Goal: Task Accomplishment & Management: Complete application form

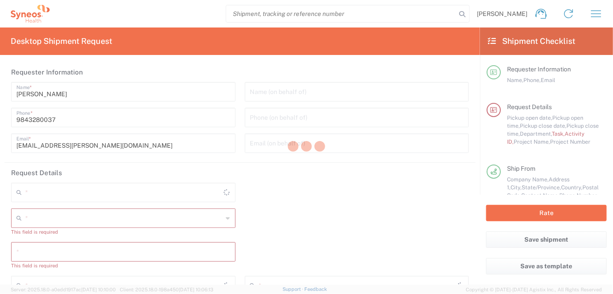
type input "[US_STATE]"
type input "[GEOGRAPHIC_DATA]"
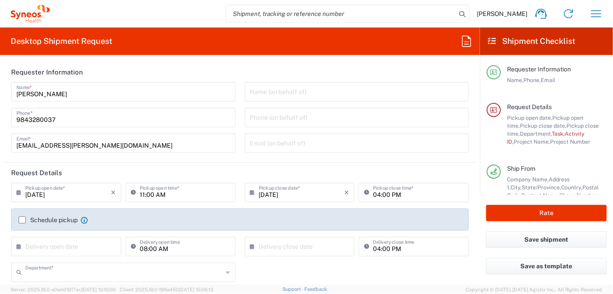
type input "4510"
type input "Syneos Health, LLC-[GEOGRAPHIC_DATA] [GEOGRAPHIC_DATA] [GEOGRAPHIC_DATA]"
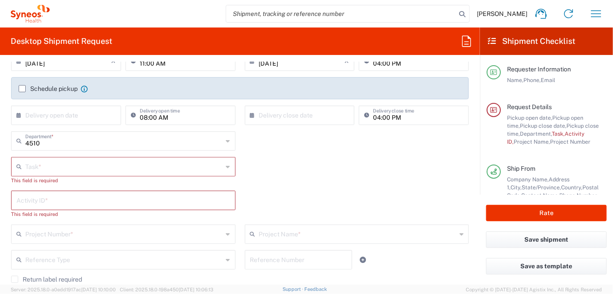
scroll to position [177, 0]
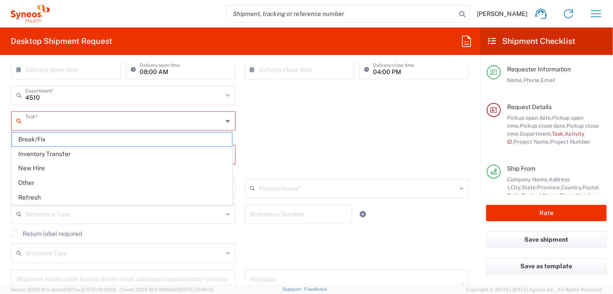
click at [94, 124] on input "text" at bounding box center [124, 121] width 198 height 16
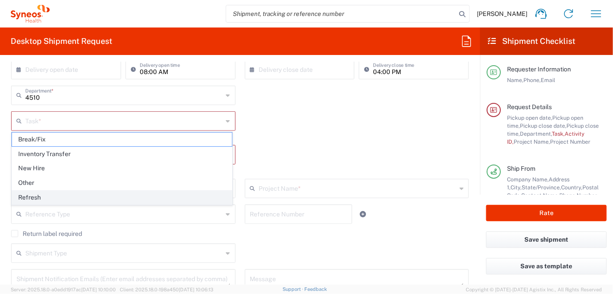
click at [37, 196] on span "Refresh" at bounding box center [122, 198] width 220 height 14
type input "Refresh"
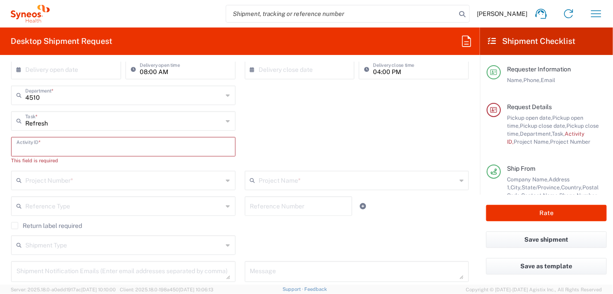
click at [67, 144] on input "text" at bounding box center [123, 146] width 214 height 16
paste input "INC2642120"
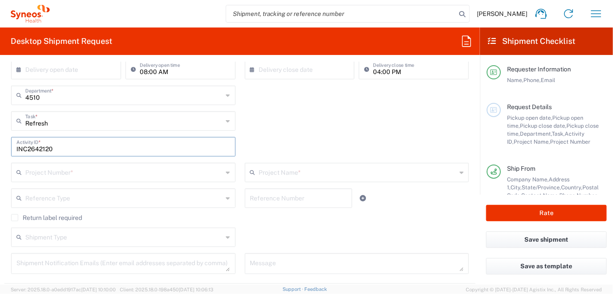
type input "INC2642120"
click at [80, 121] on input "Refresh" at bounding box center [124, 121] width 198 height 16
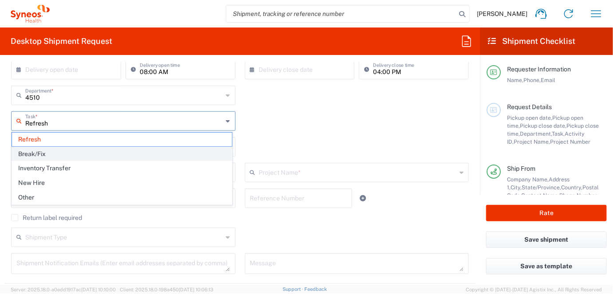
click at [47, 151] on span "Break/Fix" at bounding box center [122, 154] width 220 height 14
type input "Break/Fix"
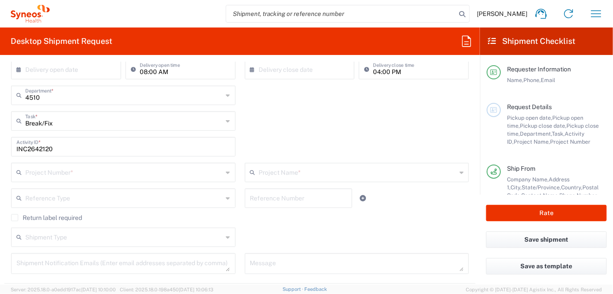
scroll to position [213, 0]
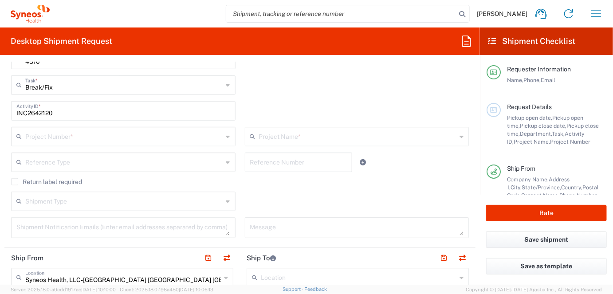
click at [87, 137] on input "text" at bounding box center [124, 136] width 198 height 16
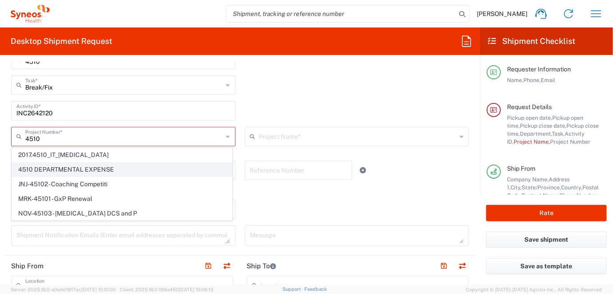
click at [69, 168] on span "4510 DEPARTMENTAL EXPENSE" at bounding box center [122, 170] width 220 height 14
type input "4510 DEPARTMENTAL EXPENSE"
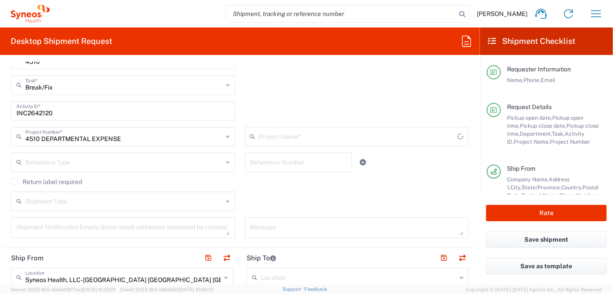
type input "4510 DEPARTMENTAL EXPENSE"
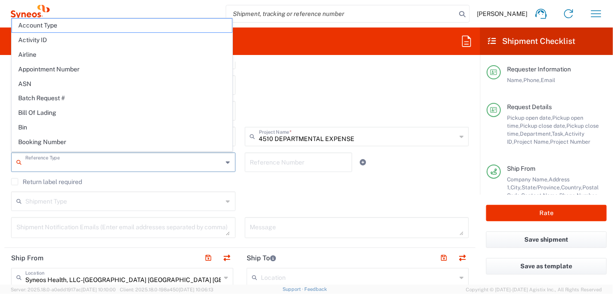
click at [101, 163] on input "text" at bounding box center [124, 162] width 198 height 16
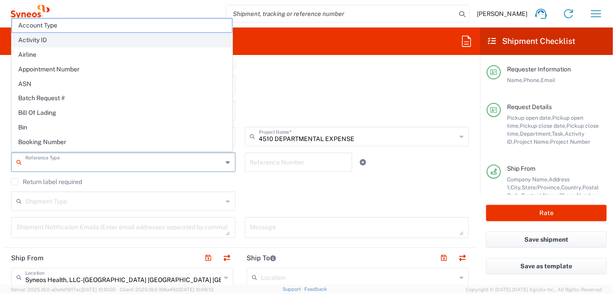
click at [60, 37] on span "Activity ID" at bounding box center [122, 40] width 220 height 14
type input "Activity ID"
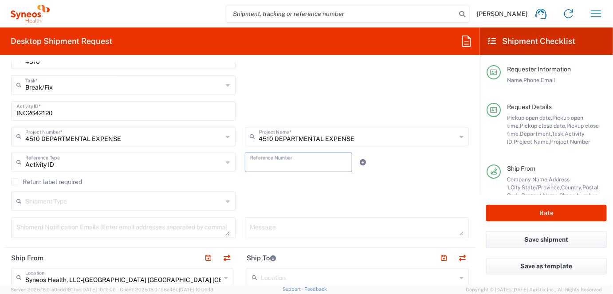
click at [252, 161] on input "text" at bounding box center [298, 162] width 97 height 16
paste input "INC2642120"
type input "INC2642120"
click at [15, 179] on label "Return label required" at bounding box center [46, 181] width 71 height 7
click at [15, 182] on input "Return label required" at bounding box center [15, 182] width 0 height 0
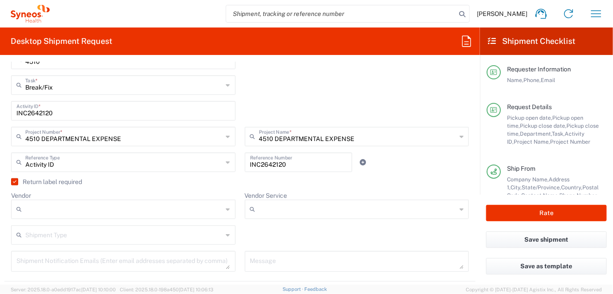
click at [61, 215] on input "Vendor" at bounding box center [124, 209] width 198 height 14
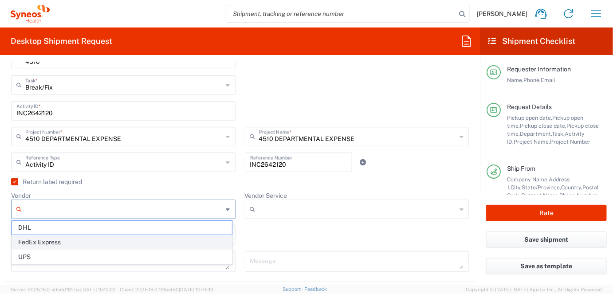
click at [30, 241] on span "FedEx Express" at bounding box center [122, 242] width 220 height 14
type input "FedEx Express"
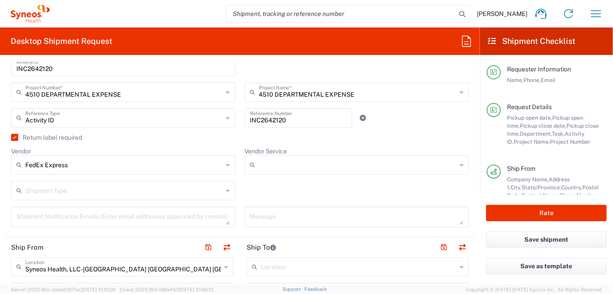
scroll to position [284, 0]
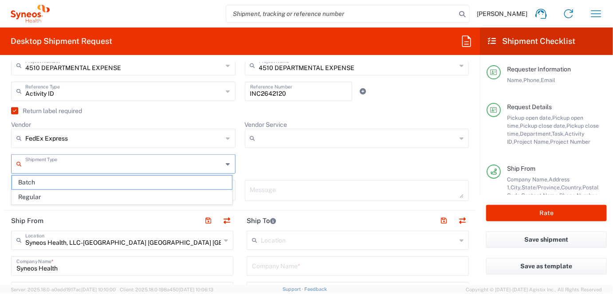
click at [68, 165] on input "text" at bounding box center [124, 164] width 198 height 16
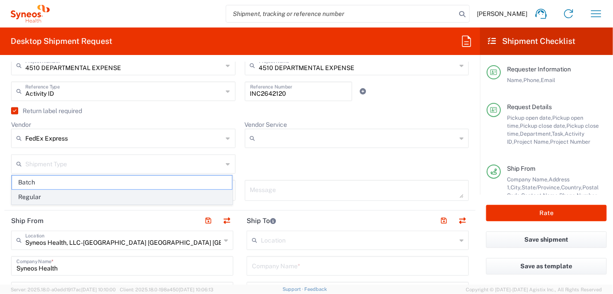
click at [37, 197] on span "Regular" at bounding box center [122, 197] width 220 height 14
type input "Regular"
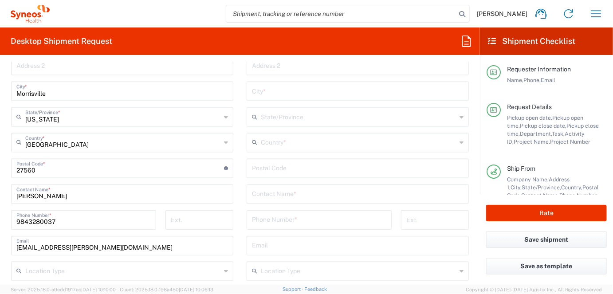
scroll to position [603, 0]
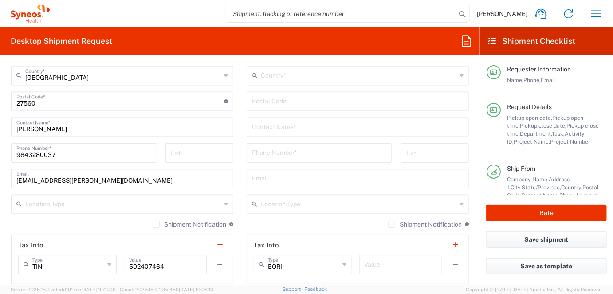
click at [82, 205] on input "text" at bounding box center [123, 204] width 196 height 16
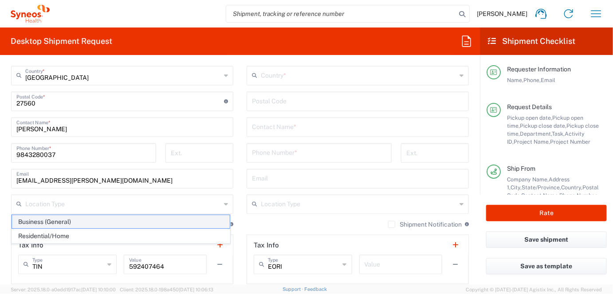
click at [71, 221] on span "Business (General)" at bounding box center [121, 222] width 218 height 14
type input "Business (General)"
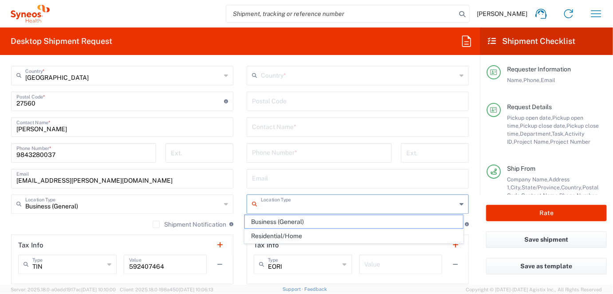
click at [304, 203] on input "text" at bounding box center [359, 204] width 196 height 16
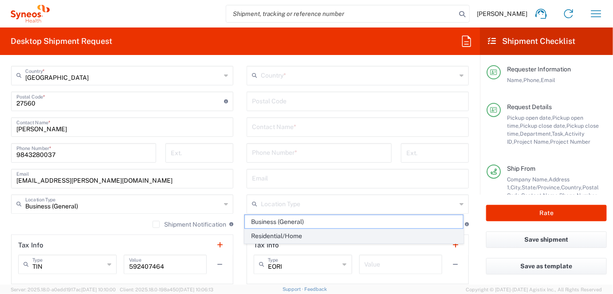
click at [291, 236] on span "Residential/Home" at bounding box center [354, 236] width 218 height 14
type input "Residential/Home"
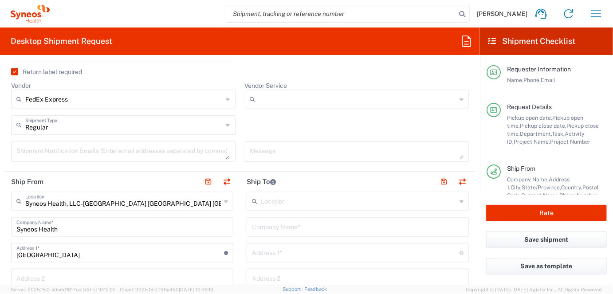
scroll to position [319, 0]
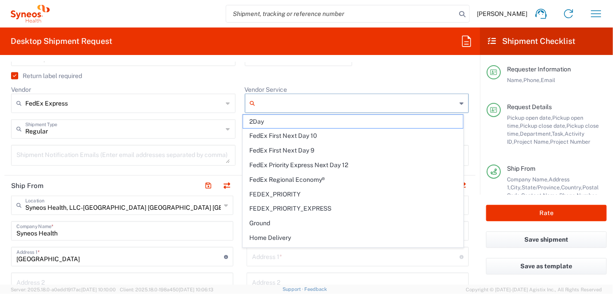
click at [281, 106] on input "Vendor Service" at bounding box center [358, 103] width 198 height 14
click at [271, 124] on span "2Day" at bounding box center [353, 122] width 220 height 14
type input "2Day"
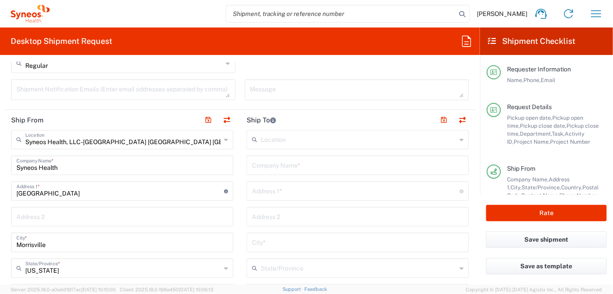
scroll to position [390, 0]
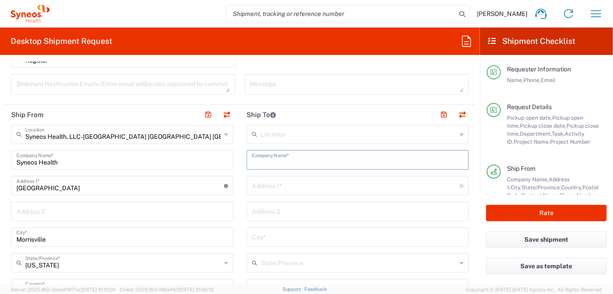
click at [304, 159] on input "text" at bounding box center [358, 160] width 212 height 16
type input "[PERSON_NAME]"
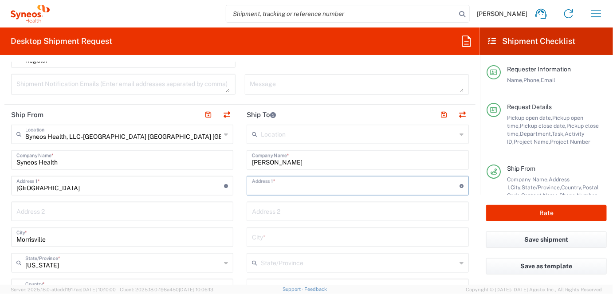
click at [293, 184] on input "text" at bounding box center [356, 185] width 208 height 16
paste input "[STREET_ADDRESS]"
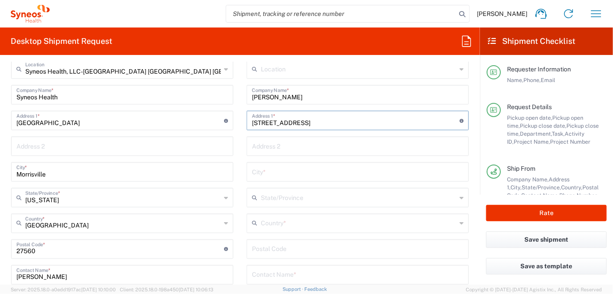
scroll to position [461, 0]
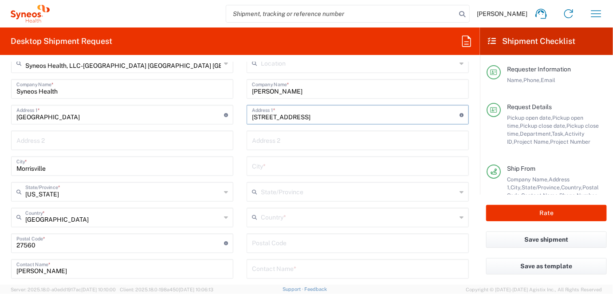
type input "[STREET_ADDRESS]"
click at [306, 216] on input "text" at bounding box center [359, 217] width 196 height 16
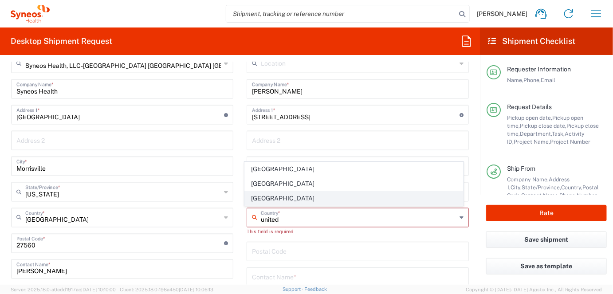
click at [264, 200] on span "[GEOGRAPHIC_DATA]" at bounding box center [354, 199] width 218 height 14
type input "[GEOGRAPHIC_DATA]"
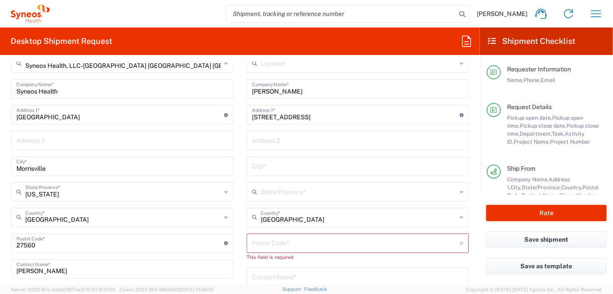
click at [301, 190] on input "text" at bounding box center [359, 192] width 196 height 16
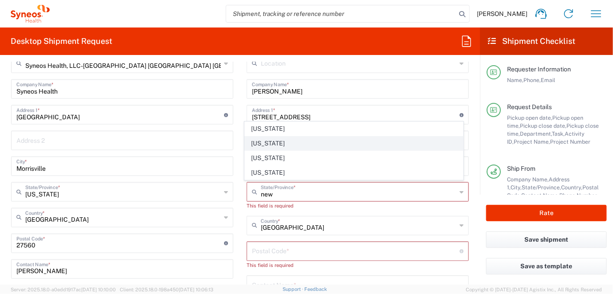
click at [282, 145] on span "[US_STATE]" at bounding box center [354, 144] width 218 height 14
type input "[US_STATE]"
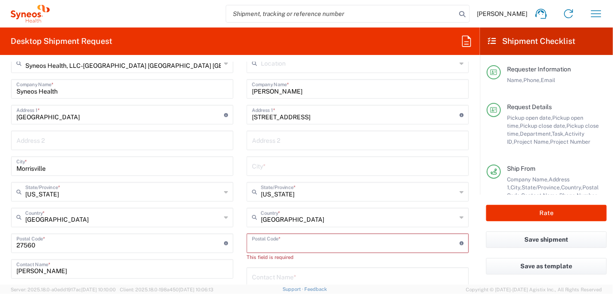
click at [319, 243] on input "undefined" at bounding box center [356, 243] width 208 height 16
paste input "[GEOGRAPHIC_DATA]"
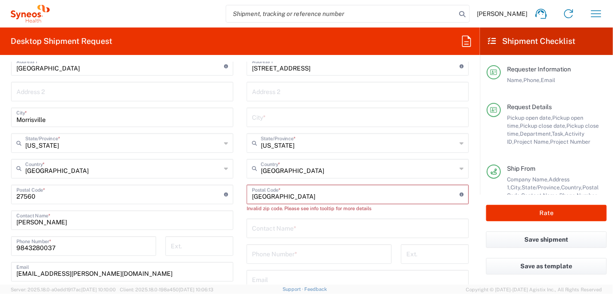
scroll to position [532, 0]
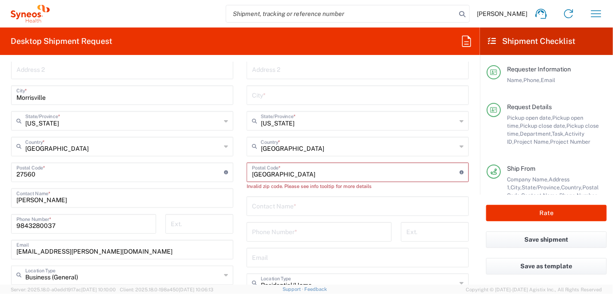
drag, startPoint x: 296, startPoint y: 172, endPoint x: 285, endPoint y: 173, distance: 10.8
click at [285, 173] on input "undefined" at bounding box center [356, 172] width 208 height 16
drag, startPoint x: 287, startPoint y: 171, endPoint x: 238, endPoint y: 172, distance: 48.8
click at [240, 172] on main "Location [PERSON_NAME] LLC-[GEOGRAPHIC_DATA] [GEOGRAPHIC_DATA] [GEOGRAPHIC_DATA…" at bounding box center [357, 173] width 235 height 380
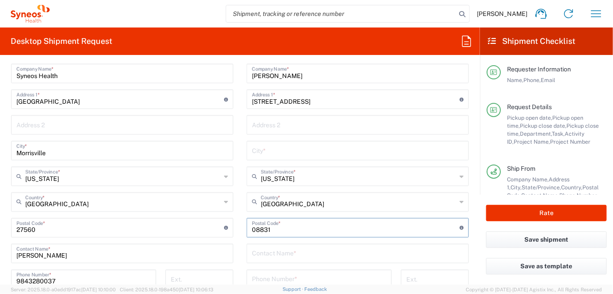
scroll to position [461, 0]
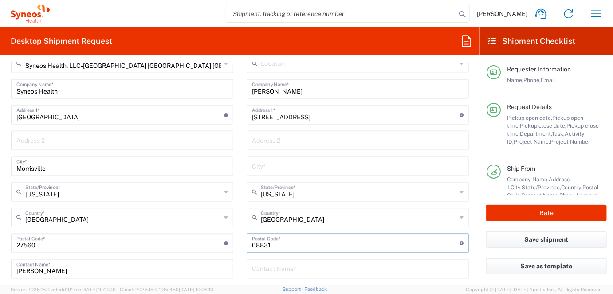
type input "08831"
click at [282, 165] on input "text" at bounding box center [358, 166] width 212 height 16
paste input "Monroe TWP"
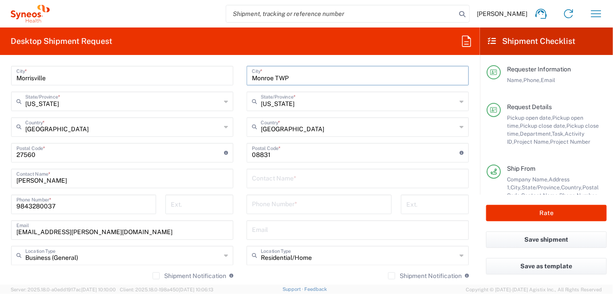
scroll to position [568, 0]
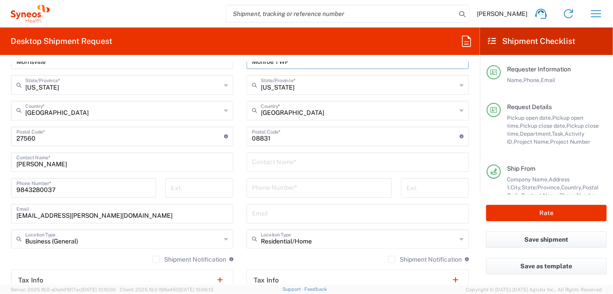
type input "Monroe TWP"
click at [311, 165] on input "text" at bounding box center [358, 162] width 212 height 16
type input "[PERSON_NAME]"
click at [305, 189] on input "tel" at bounding box center [319, 188] width 134 height 16
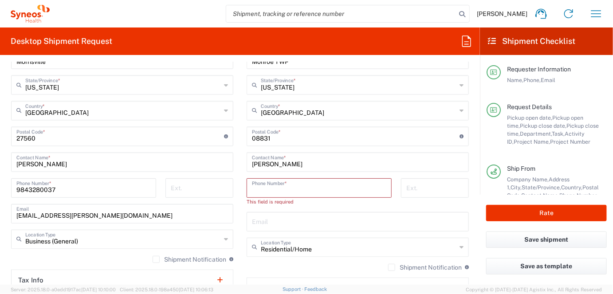
click at [268, 192] on input "tel" at bounding box center [319, 188] width 134 height 16
paste input "[PHONE_NUMBER]"
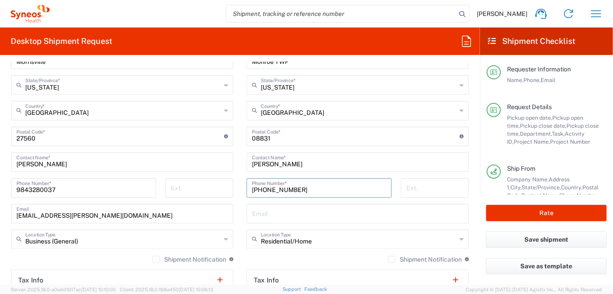
type input "[PHONE_NUMBER]"
click at [304, 217] on input "text" at bounding box center [358, 213] width 212 height 16
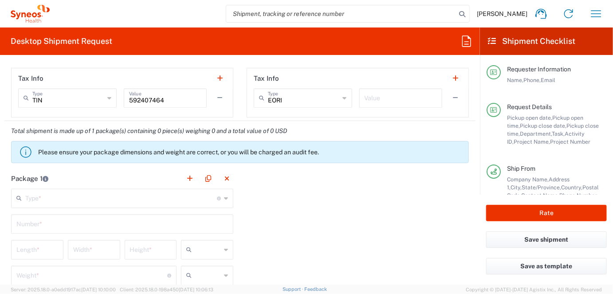
scroll to position [780, 0]
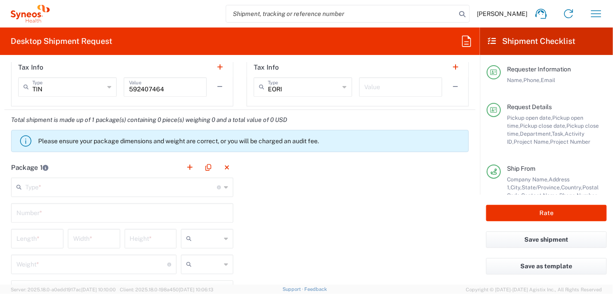
type input "[PERSON_NAME][EMAIL_ADDRESS][PERSON_NAME][DOMAIN_NAME]"
click at [57, 182] on input "text" at bounding box center [121, 187] width 192 height 16
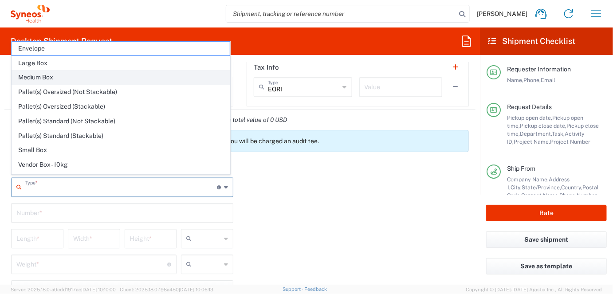
click at [44, 75] on span "Medium Box" at bounding box center [121, 78] width 218 height 14
type input "Medium Box"
type input "13"
type input "11.5"
type input "2.5"
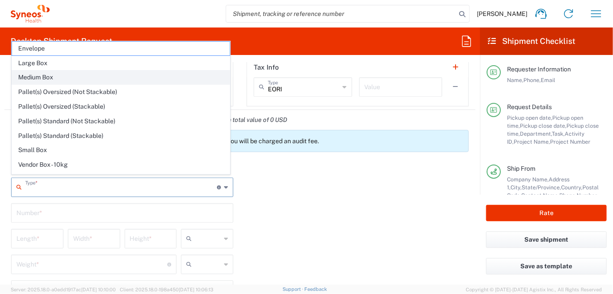
type input "in"
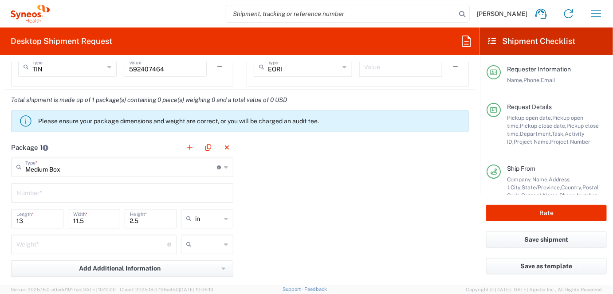
scroll to position [851, 0]
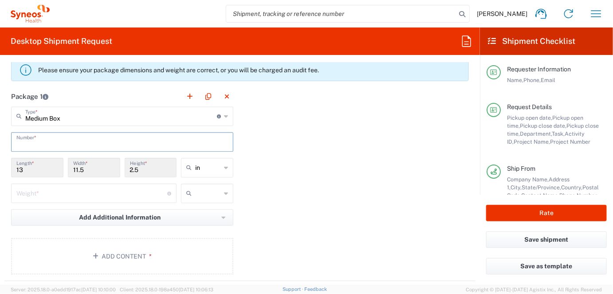
click at [71, 138] on input "text" at bounding box center [122, 141] width 212 height 16
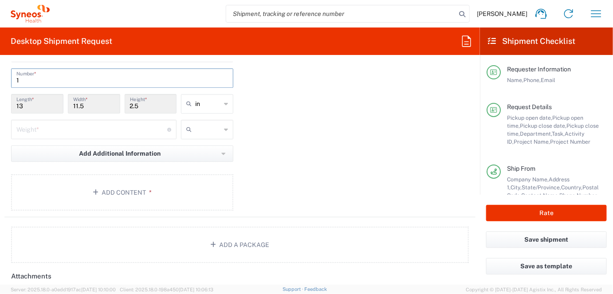
scroll to position [922, 0]
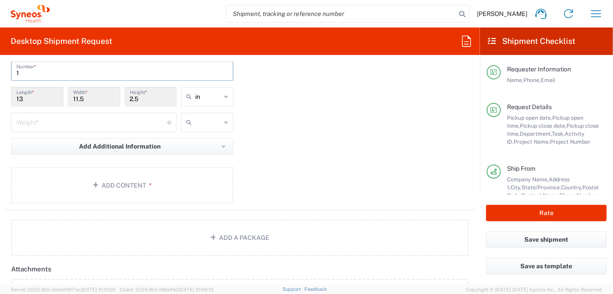
type input "1"
click at [63, 116] on input "number" at bounding box center [91, 122] width 151 height 16
type input "10"
click at [221, 121] on div at bounding box center [207, 123] width 52 height 20
click at [208, 150] on span "lbs" at bounding box center [205, 154] width 50 height 14
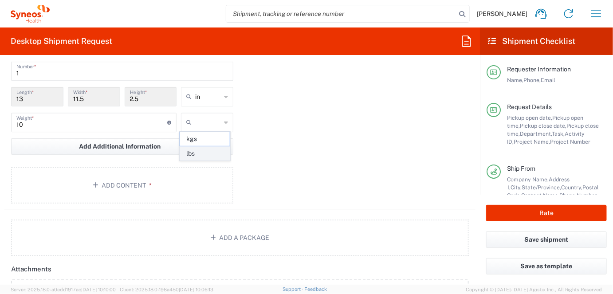
type input "lbs"
click at [134, 183] on button "Add Content *" at bounding box center [122, 185] width 222 height 36
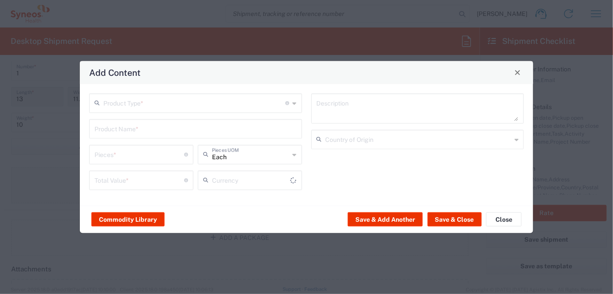
type input "US Dollar"
click at [131, 102] on input "text" at bounding box center [194, 102] width 182 height 16
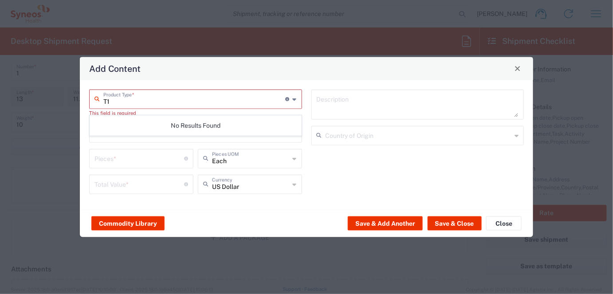
type input "T"
click at [148, 101] on input "Lenovo" at bounding box center [194, 98] width 182 height 16
type input "Lenovo"
click at [149, 118] on div "No Results Found" at bounding box center [196, 125] width 212 height 20
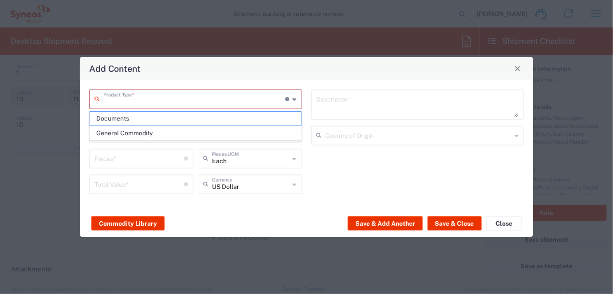
click at [147, 98] on input "text" at bounding box center [194, 98] width 182 height 16
click at [138, 133] on span "General Commodity" at bounding box center [195, 133] width 211 height 14
type input "General Commodity"
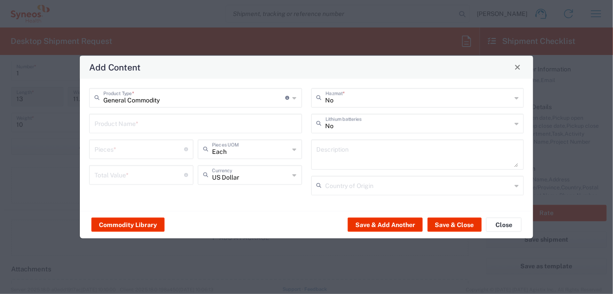
click at [132, 122] on input "text" at bounding box center [195, 123] width 202 height 16
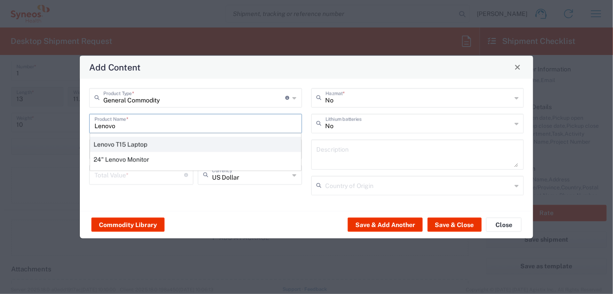
click at [137, 146] on div "Lenovo T15 Laptop" at bounding box center [195, 144] width 211 height 15
type input "Lenovo T15 Laptop"
type textarea "Lenovo T15 Laptop"
type input "[GEOGRAPHIC_DATA]"
type input "Yes"
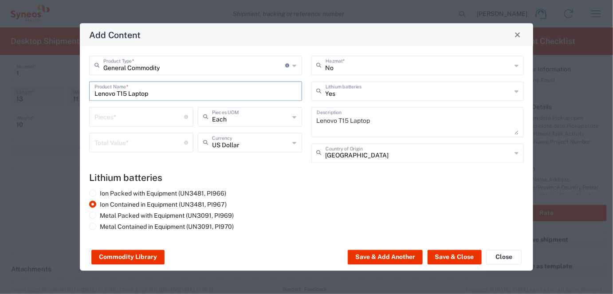
click at [168, 114] on input "number" at bounding box center [139, 116] width 90 height 16
type input "1"
click at [155, 145] on input "number" at bounding box center [139, 142] width 90 height 16
type input "1500"
click at [458, 257] on button "Save & Close" at bounding box center [454, 257] width 54 height 14
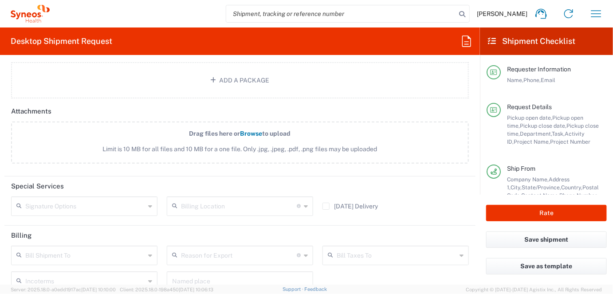
scroll to position [1135, 0]
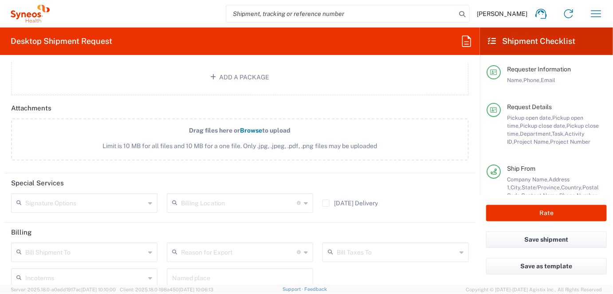
click at [149, 198] on icon at bounding box center [150, 203] width 4 height 14
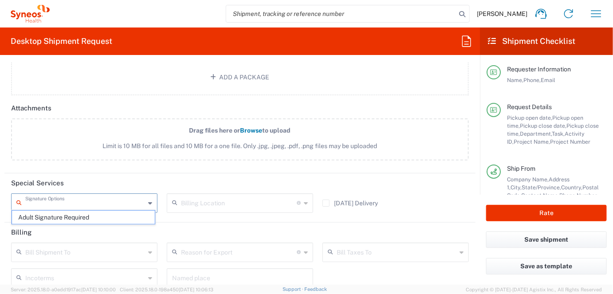
click at [100, 214] on span "Adult Signature Required" at bounding box center [83, 218] width 143 height 14
type input "Adult Signature Required"
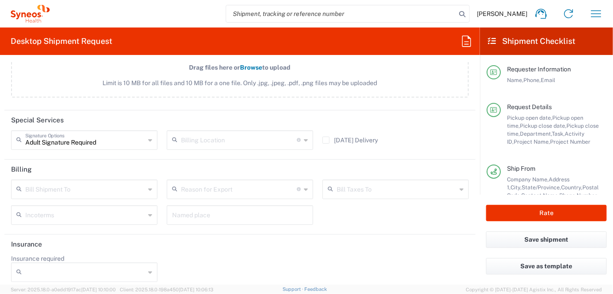
scroll to position [1199, 0]
click at [149, 266] on icon at bounding box center [150, 271] width 4 height 14
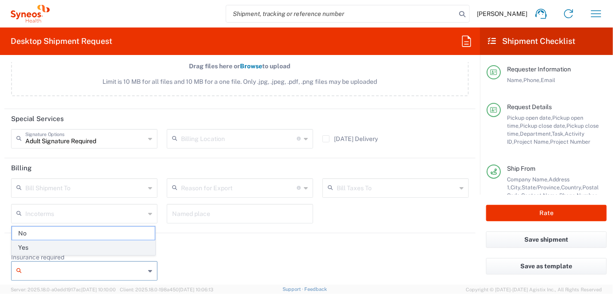
click at [115, 247] on span "Yes" at bounding box center [83, 248] width 143 height 14
type input "Yes"
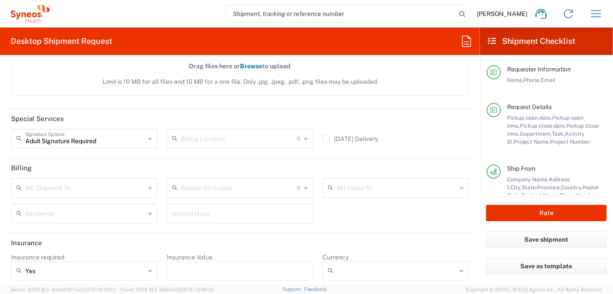
click at [189, 266] on input "Insurance Value" at bounding box center [240, 271] width 136 height 14
type input "1500"
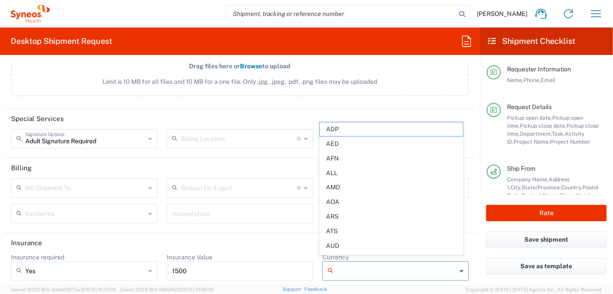
click at [356, 266] on input "Currency" at bounding box center [397, 271] width 120 height 14
click at [362, 131] on span "ADP" at bounding box center [391, 129] width 143 height 14
click at [355, 267] on input "ADP" at bounding box center [397, 271] width 120 height 14
type input "A"
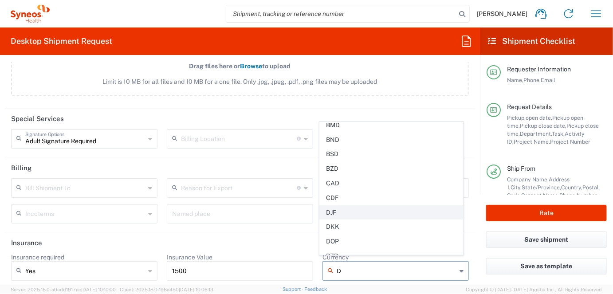
scroll to position [142, 0]
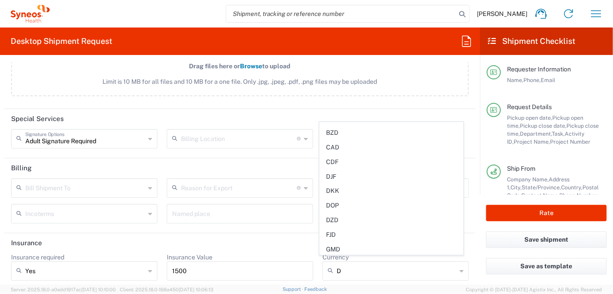
click at [286, 234] on header "Insurance" at bounding box center [239, 243] width 471 height 20
click at [459, 264] on icon at bounding box center [461, 271] width 4 height 14
click at [344, 247] on span "USD" at bounding box center [391, 254] width 143 height 14
type input "USD"
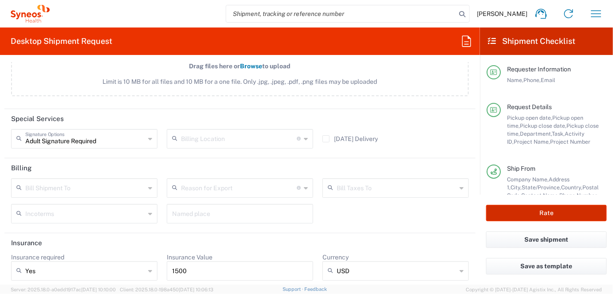
click at [542, 214] on button "Rate" at bounding box center [546, 213] width 121 height 16
type input "4510 DEPARTMENTAL EXPENSE"
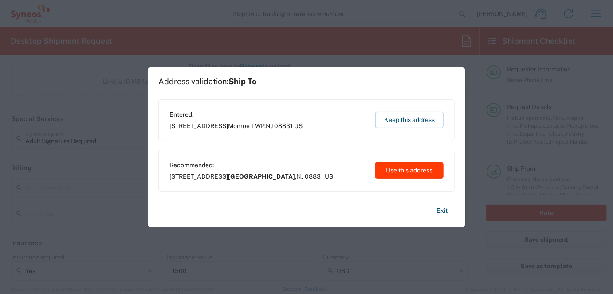
click at [429, 172] on button "Use this address" at bounding box center [409, 170] width 68 height 16
type input "[GEOGRAPHIC_DATA]"
type input "[US_STATE]"
type input "[GEOGRAPHIC_DATA]"
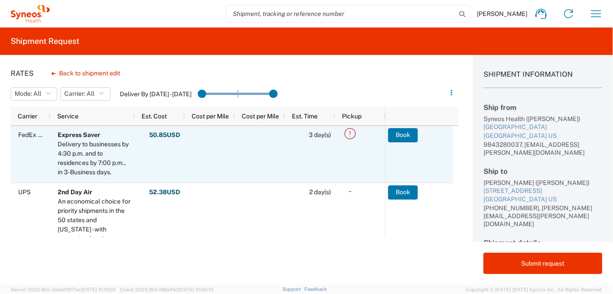
click at [349, 134] on icon at bounding box center [350, 133] width 15 height 15
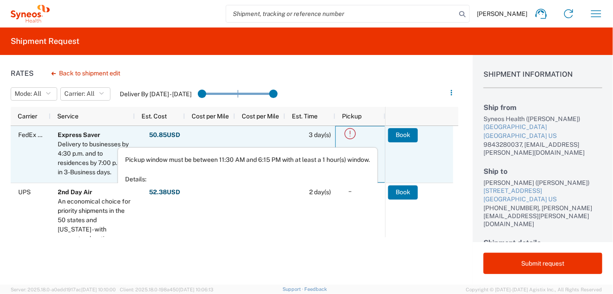
click at [275, 133] on div at bounding box center [260, 154] width 50 height 57
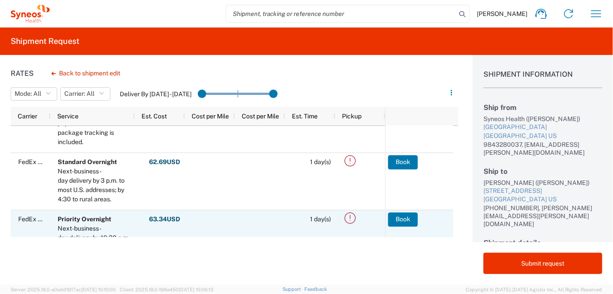
scroll to position [248, 0]
click at [408, 217] on button "Book" at bounding box center [403, 220] width 30 height 14
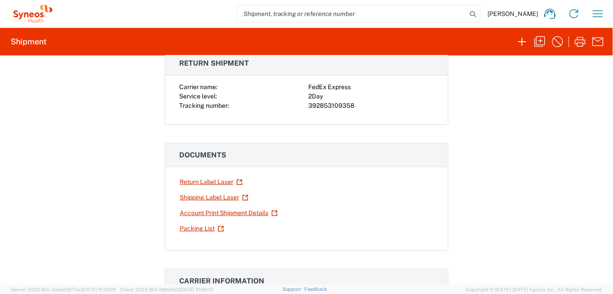
scroll to position [106, 0]
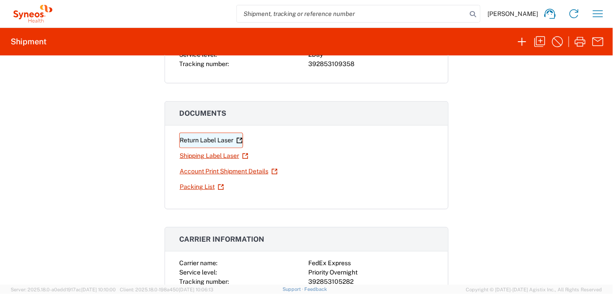
click at [205, 140] on link "Return Label Laser" at bounding box center [211, 141] width 64 height 16
click at [221, 153] on link "Shipping Label Laser" at bounding box center [214, 156] width 70 height 16
